Goal: Task Accomplishment & Management: Manage account settings

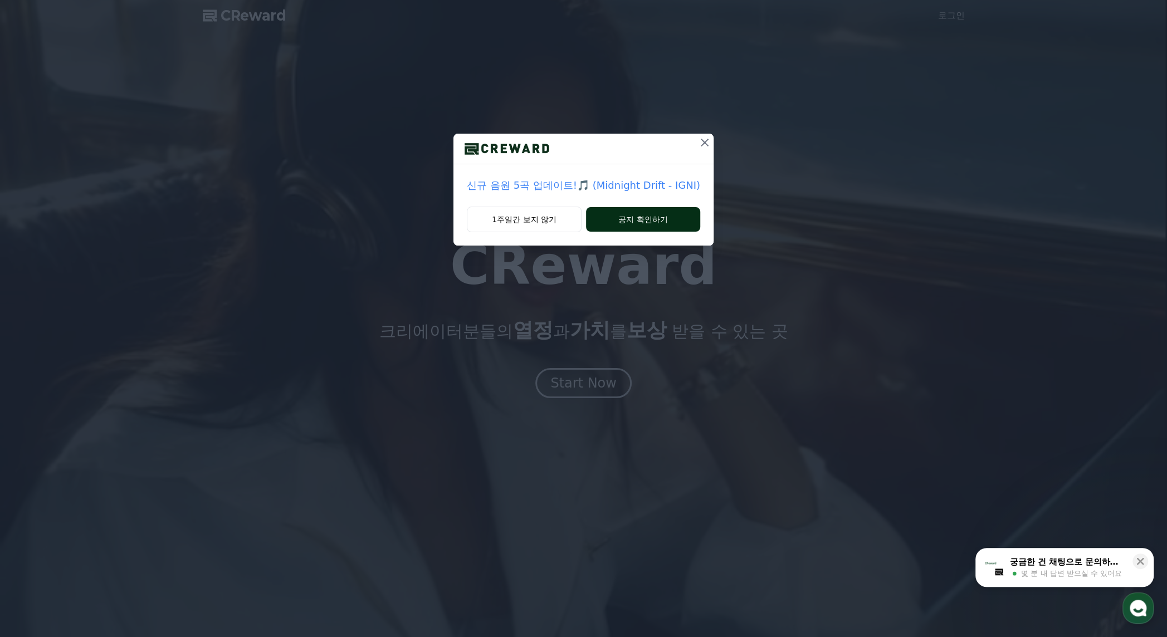
click at [664, 209] on button "공지 확인하기" at bounding box center [643, 219] width 114 height 25
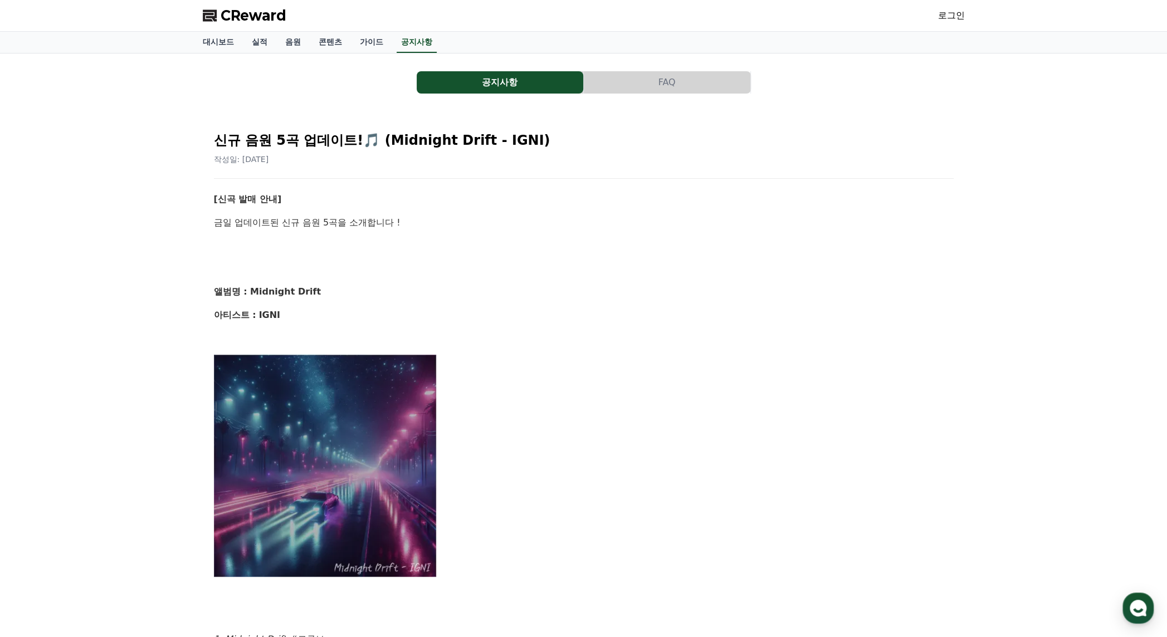
click at [238, 17] on span "CReward" at bounding box center [254, 16] width 66 height 18
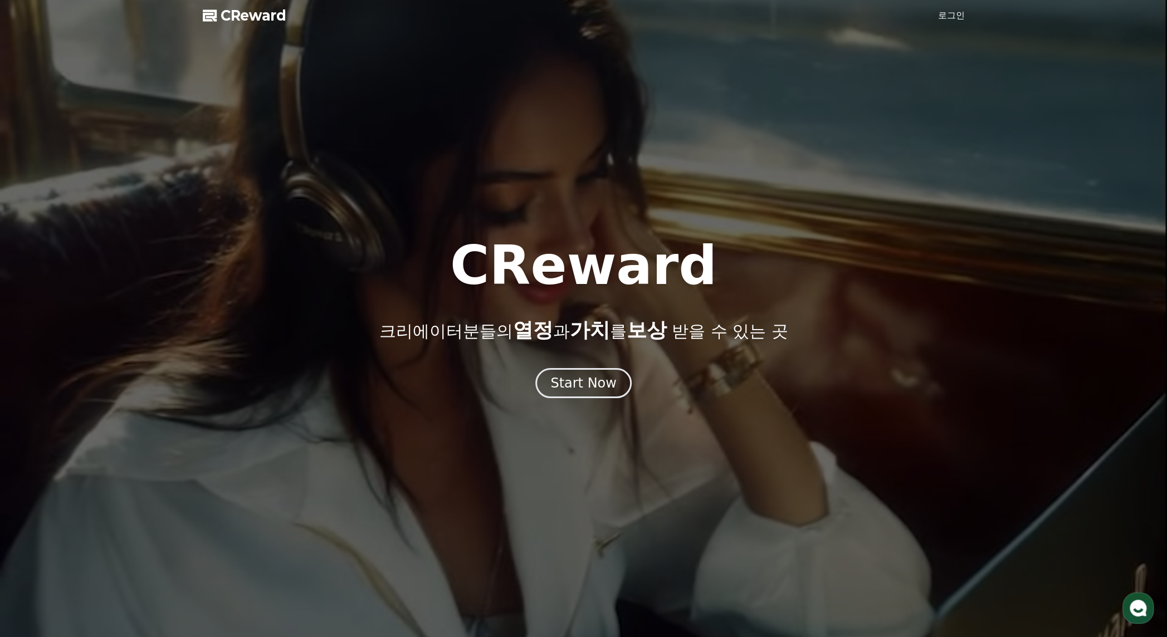
click at [955, 12] on link "로그인" at bounding box center [951, 15] width 27 height 13
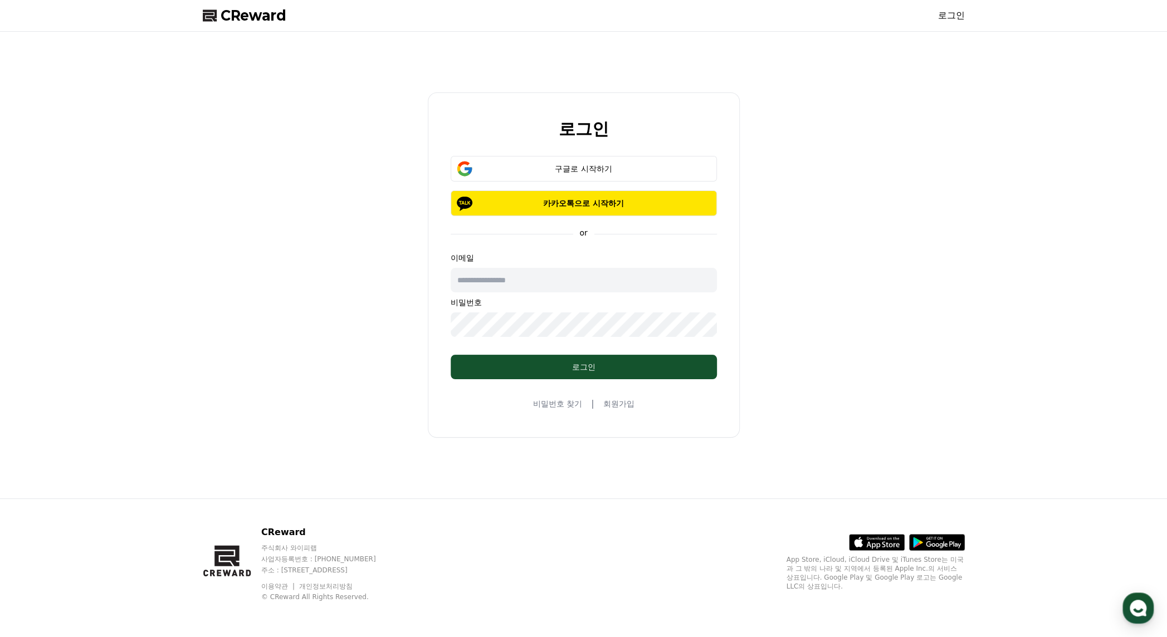
click at [575, 151] on div "로그인 구글로 시작하기 카카오톡으로 시작하기 or 이메일 비밀번호 로그인 비밀번호 찾기 | 회원가입" at bounding box center [584, 264] width 312 height 345
click at [581, 163] on button "구글로 시작하기" at bounding box center [584, 169] width 266 height 26
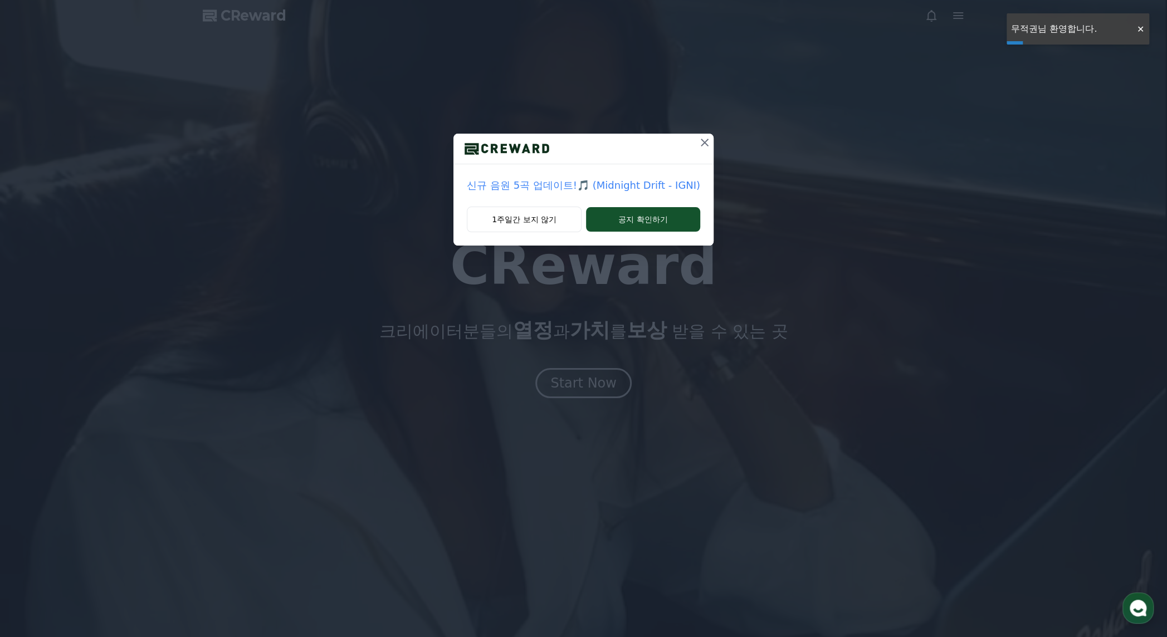
click at [699, 144] on icon at bounding box center [704, 142] width 13 height 13
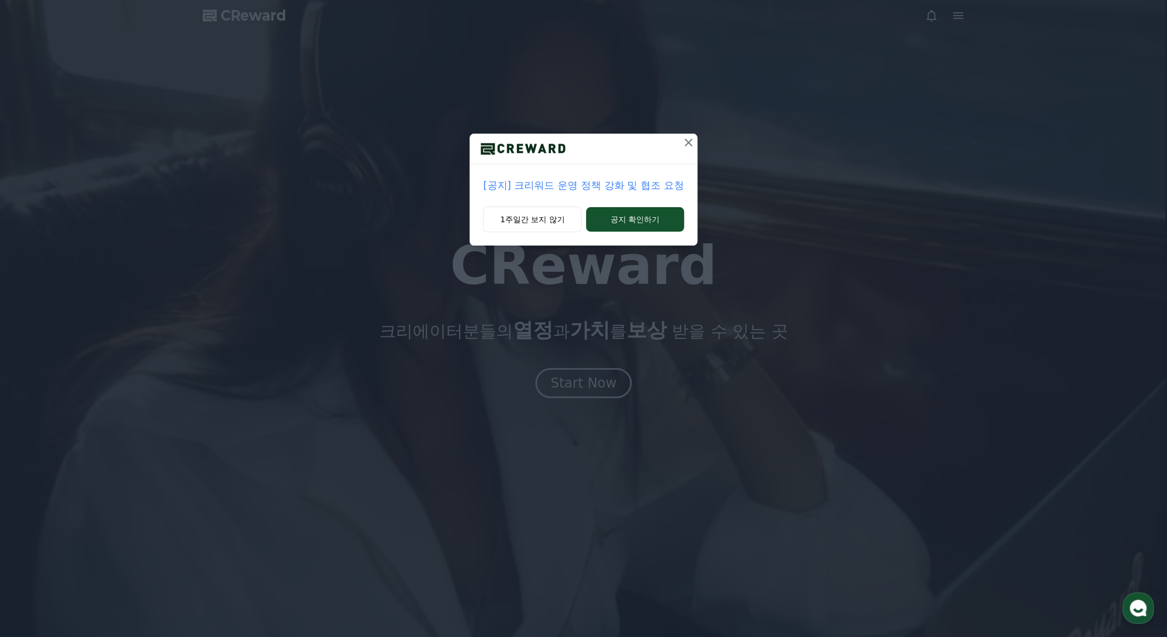
click at [684, 144] on icon at bounding box center [688, 142] width 13 height 13
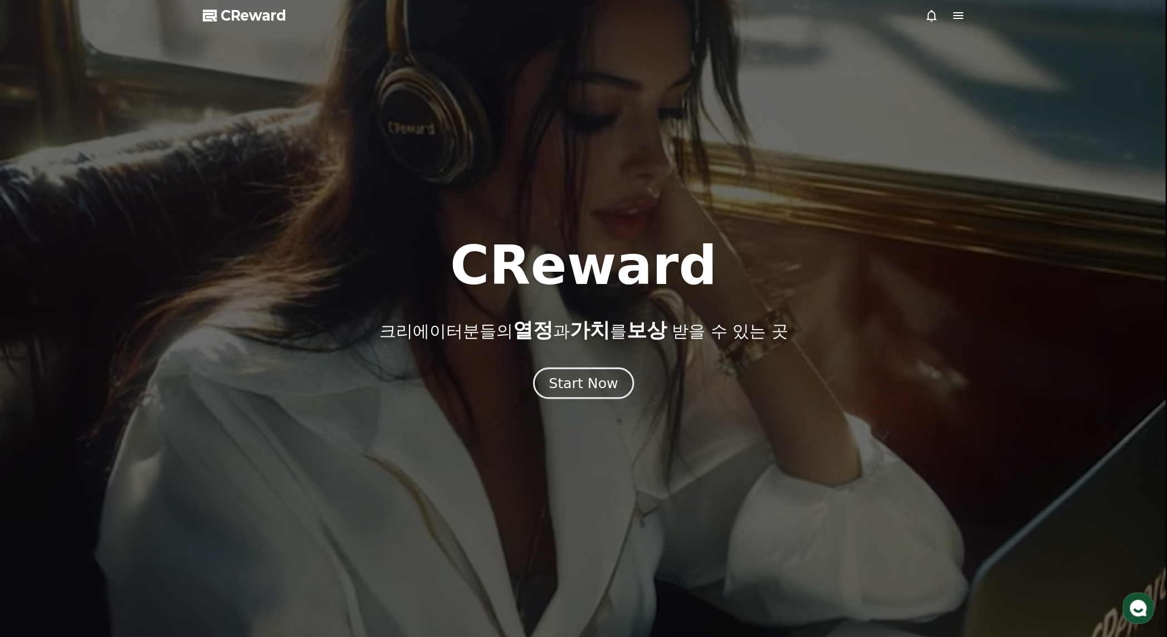
click at [564, 369] on button "Start Now" at bounding box center [583, 384] width 101 height 32
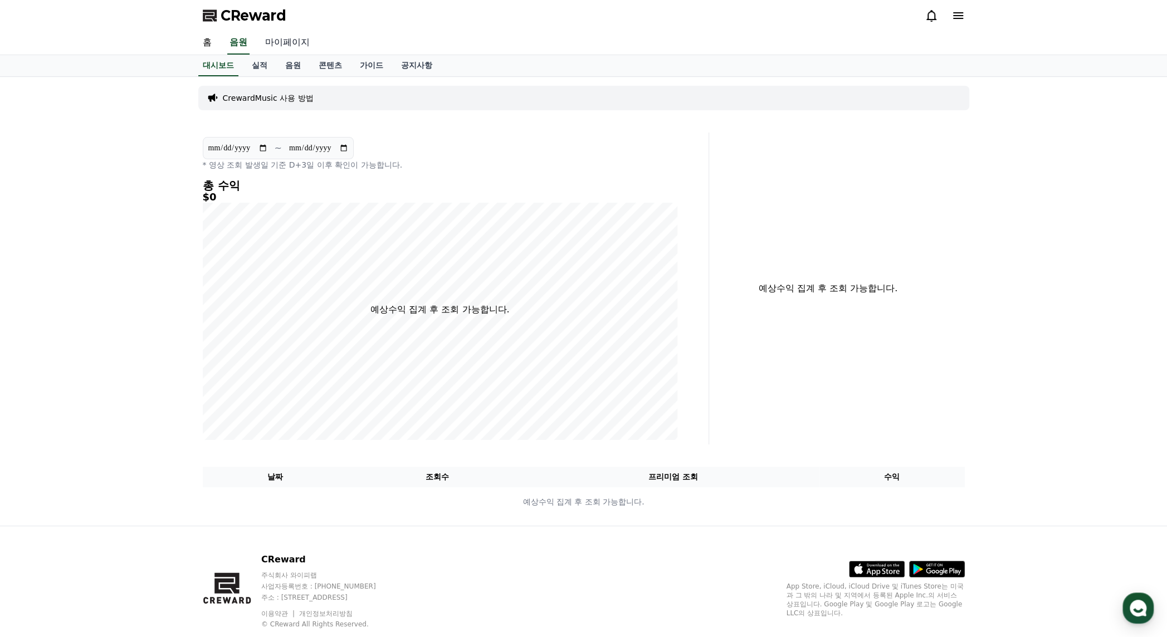
click at [295, 36] on link "마이페이지" at bounding box center [287, 42] width 62 height 23
select select "**********"
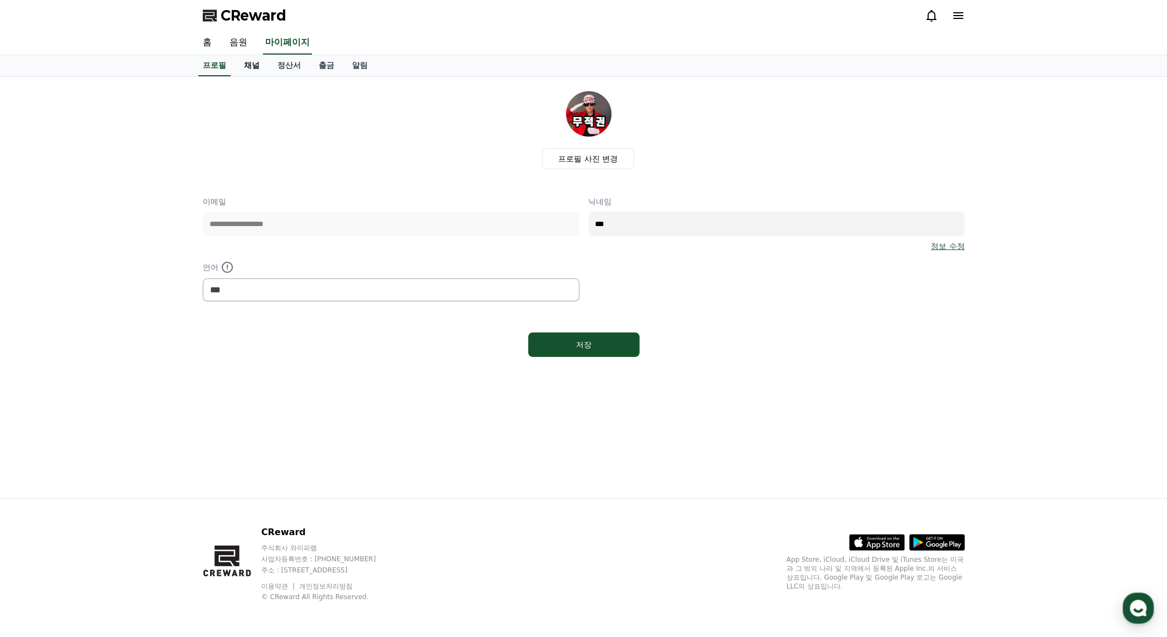
click at [246, 69] on link "채널" at bounding box center [251, 65] width 33 height 21
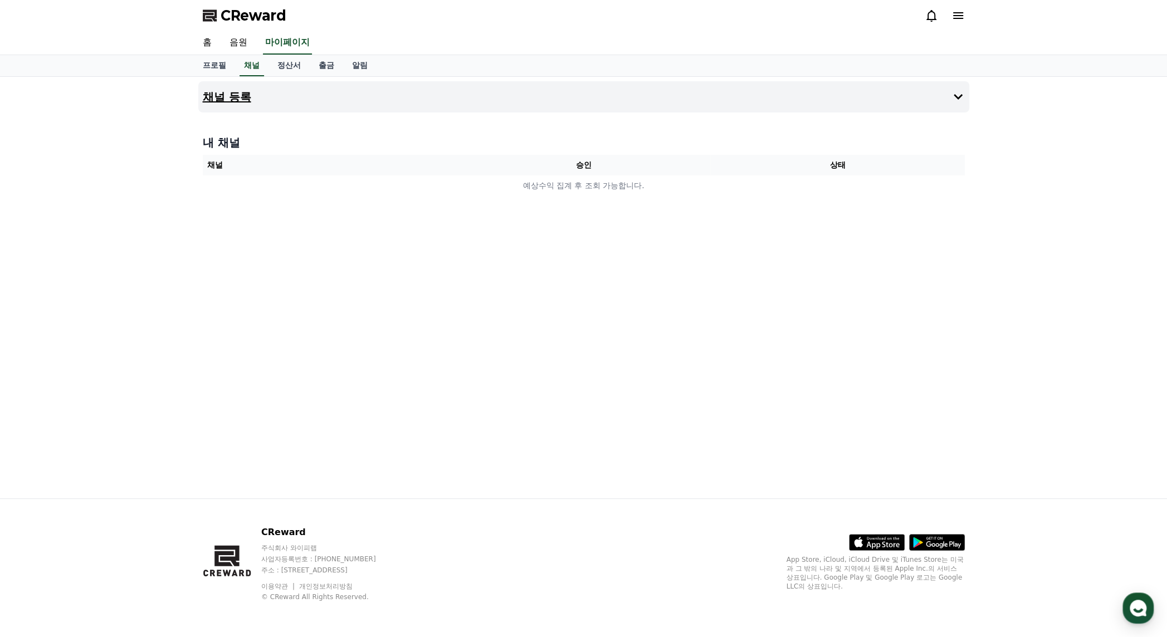
click at [966, 91] on button "채널 등록" at bounding box center [583, 96] width 771 height 31
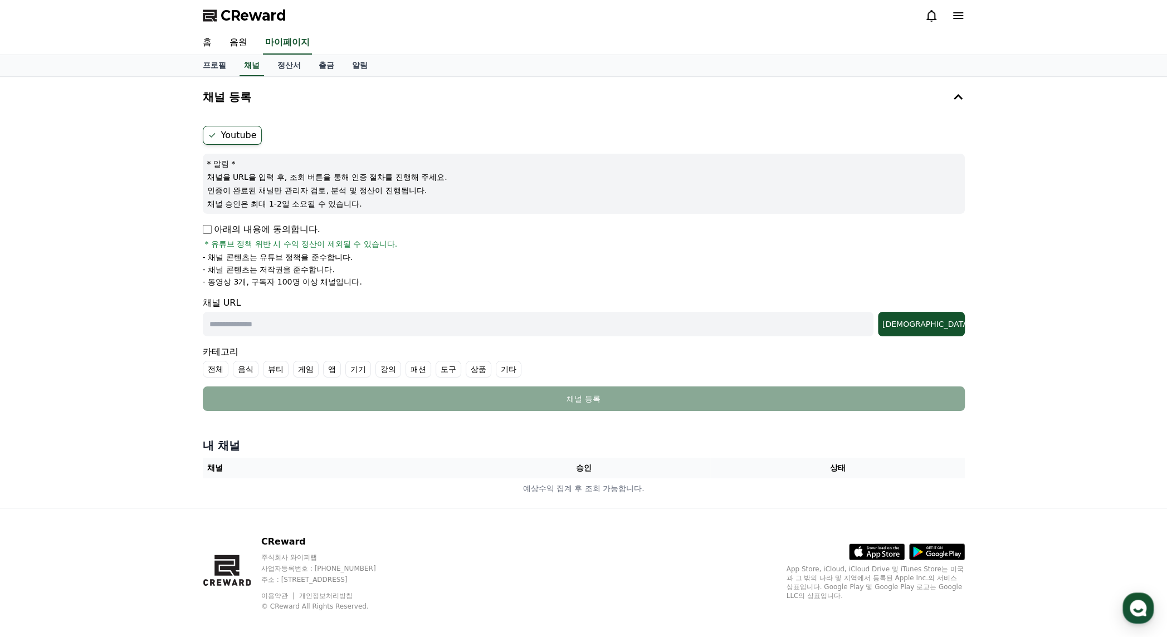
click at [328, 322] on input "text" at bounding box center [538, 324] width 671 height 25
click at [362, 321] on input "text" at bounding box center [538, 324] width 671 height 25
paste input "**********"
type input "**********"
click at [934, 329] on div "[DEMOGRAPHIC_DATA]" at bounding box center [921, 324] width 78 height 11
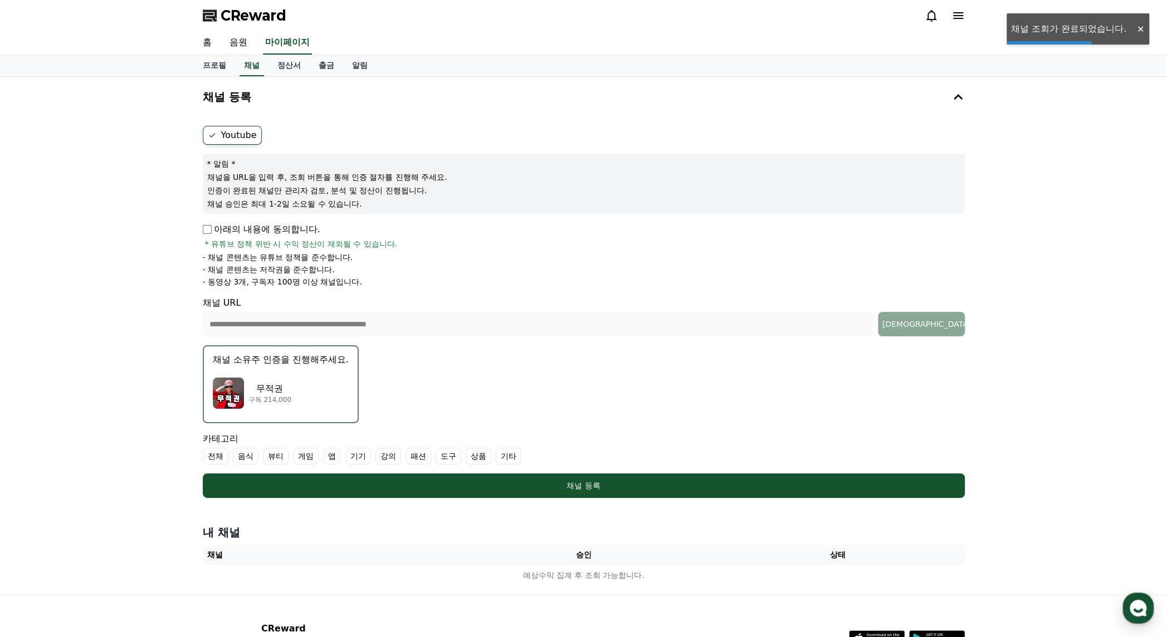
click at [299, 380] on div "무적권 구독 214,000" at bounding box center [281, 393] width 136 height 45
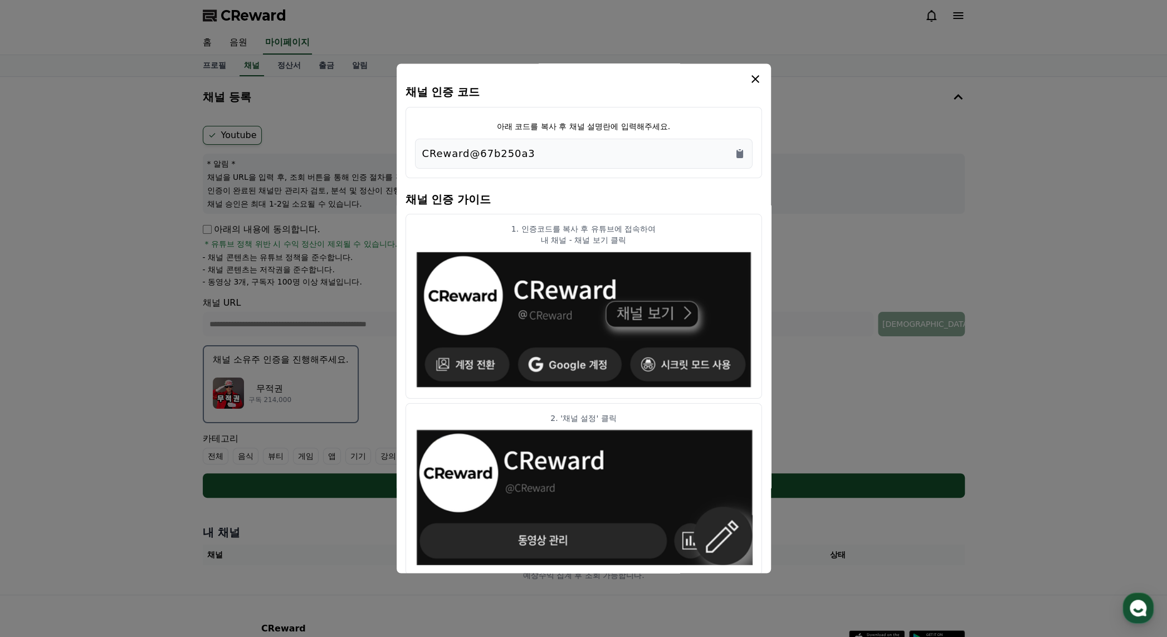
click at [496, 151] on p "CReward@67b250a3" at bounding box center [478, 154] width 113 height 16
click at [498, 149] on p "CReward@67b250a3" at bounding box center [478, 154] width 113 height 16
click at [744, 150] on icon "Copy to clipboard" at bounding box center [739, 153] width 11 height 11
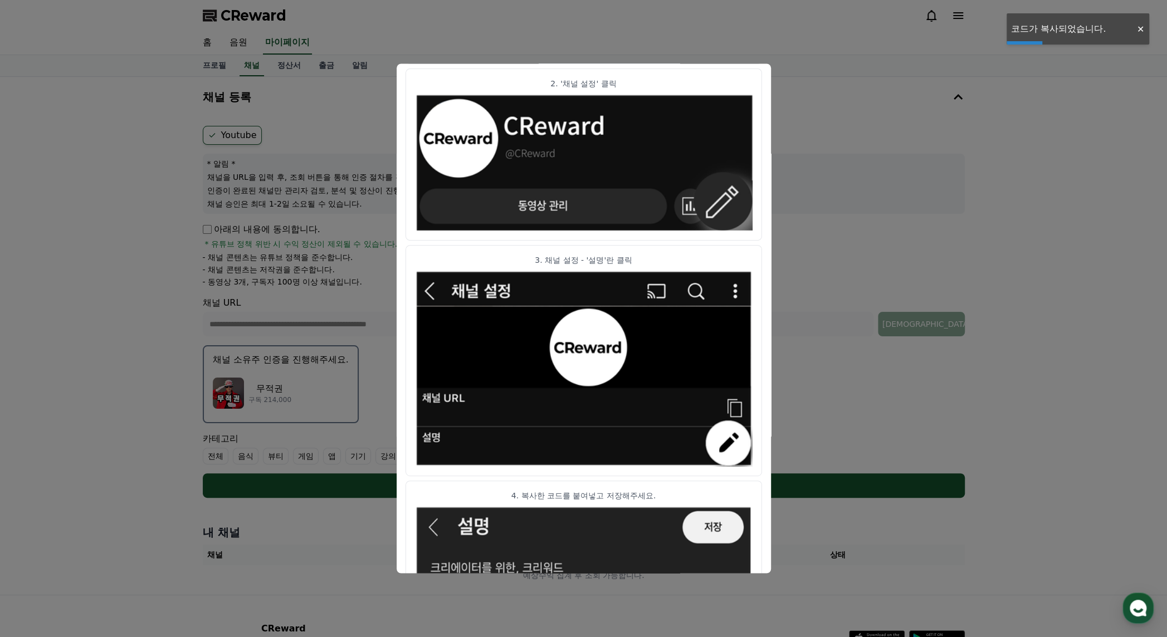
scroll to position [450, 0]
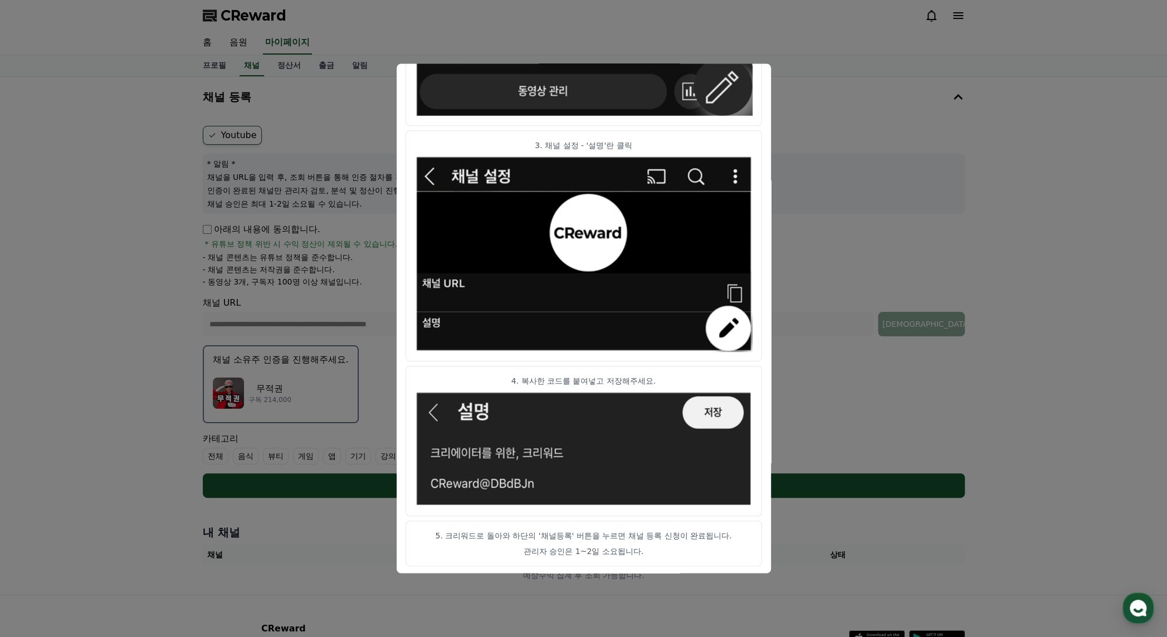
click at [840, 145] on button "close modal" at bounding box center [583, 318] width 1167 height 637
